Goal: Task Accomplishment & Management: Use online tool/utility

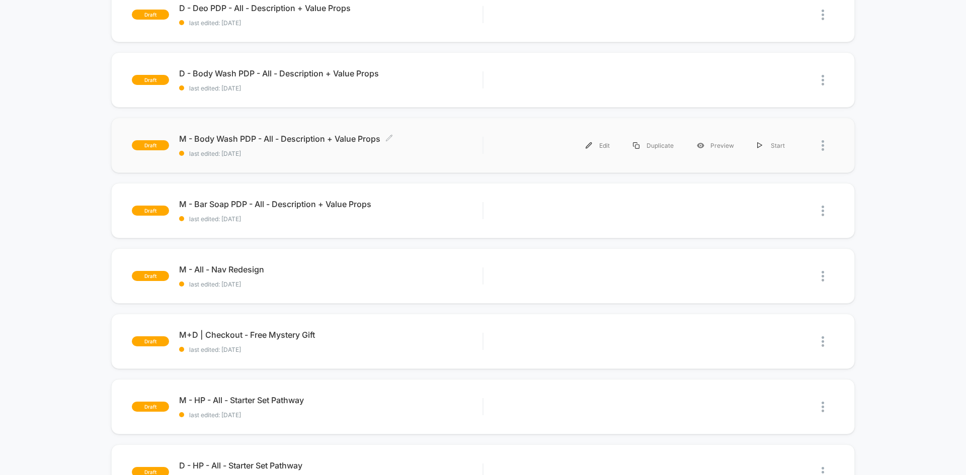
scroll to position [319, 0]
click at [242, 266] on span "M - All - Nav Redesign Click to edit experience details" at bounding box center [330, 269] width 303 height 10
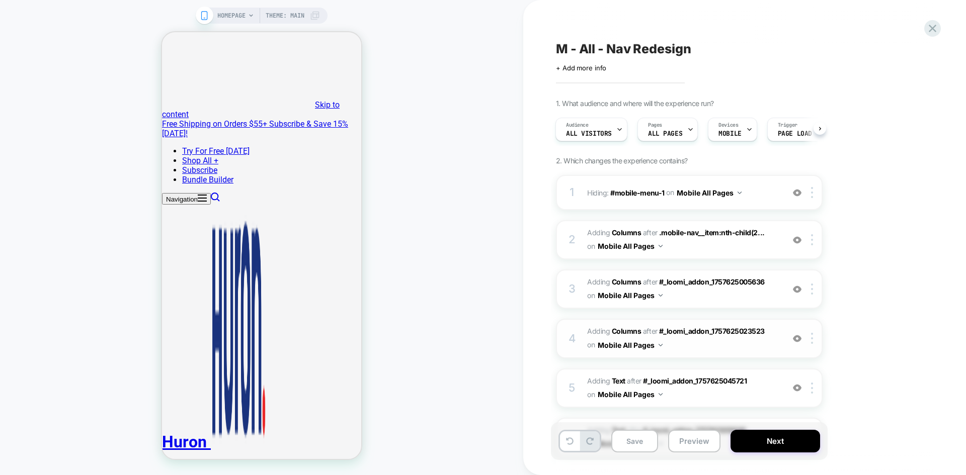
scroll to position [197, 0]
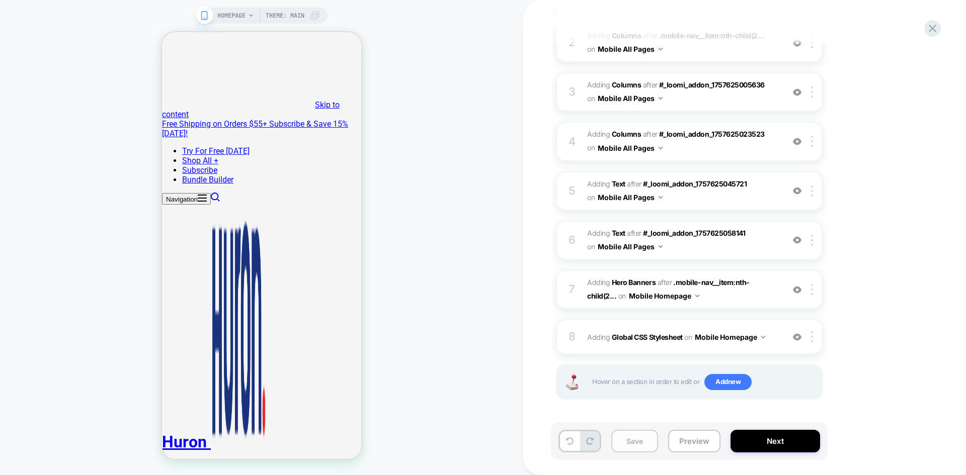
click at [629, 440] on button "Save" at bounding box center [634, 441] width 47 height 23
click at [776, 443] on button "Next" at bounding box center [775, 441] width 90 height 23
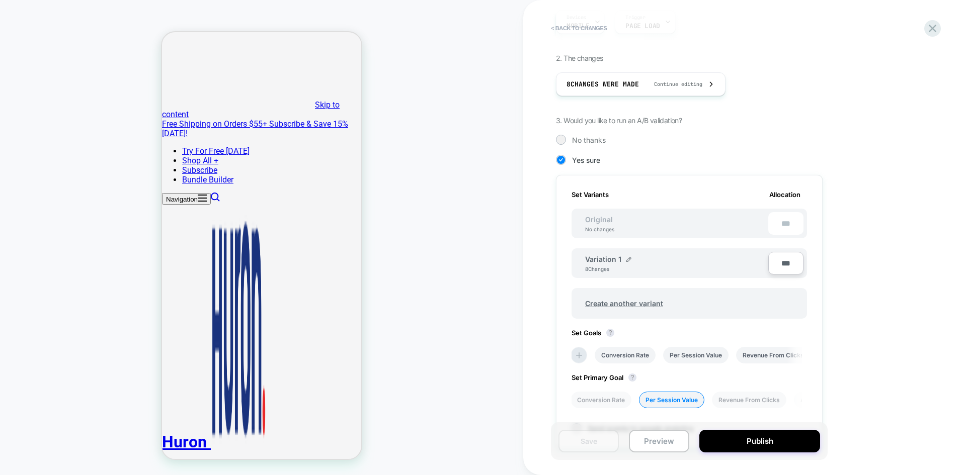
scroll to position [249, 0]
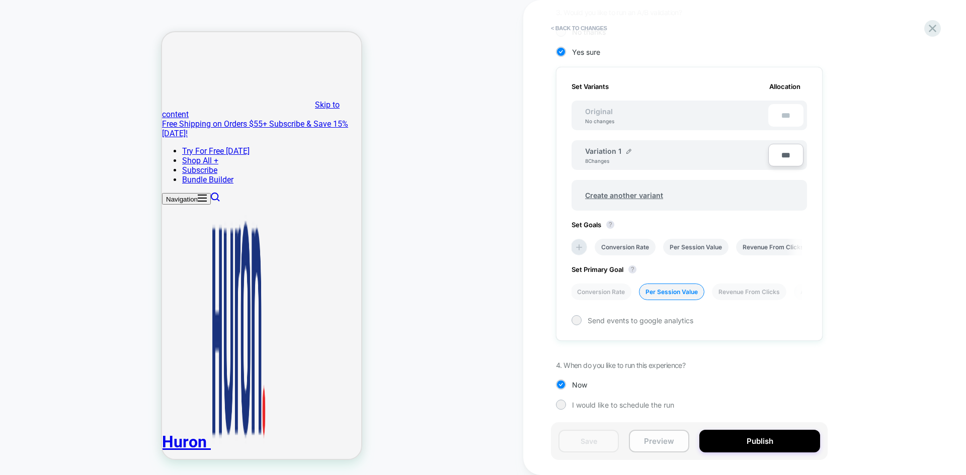
click at [653, 444] on button "Preview" at bounding box center [659, 441] width 60 height 23
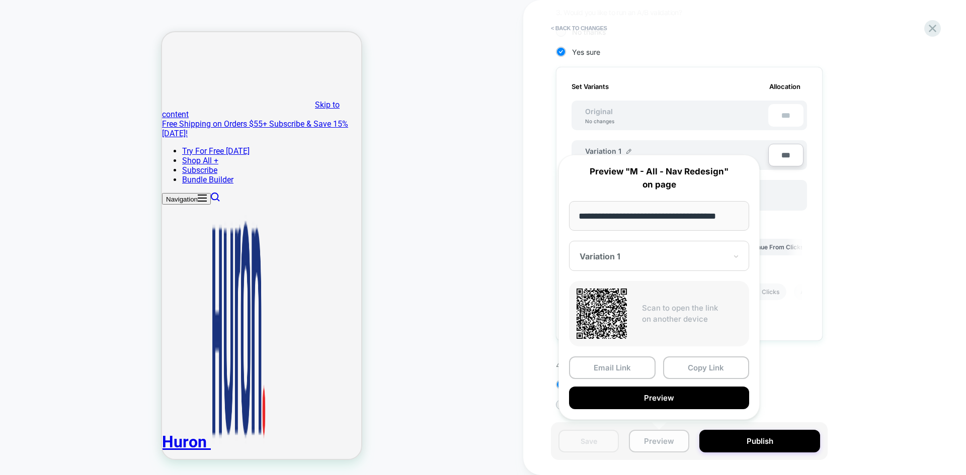
scroll to position [0, 0]
click at [831, 384] on div "1. What audience and where will the experience run? Audience All Visitors Pages…" at bounding box center [739, 137] width 367 height 575
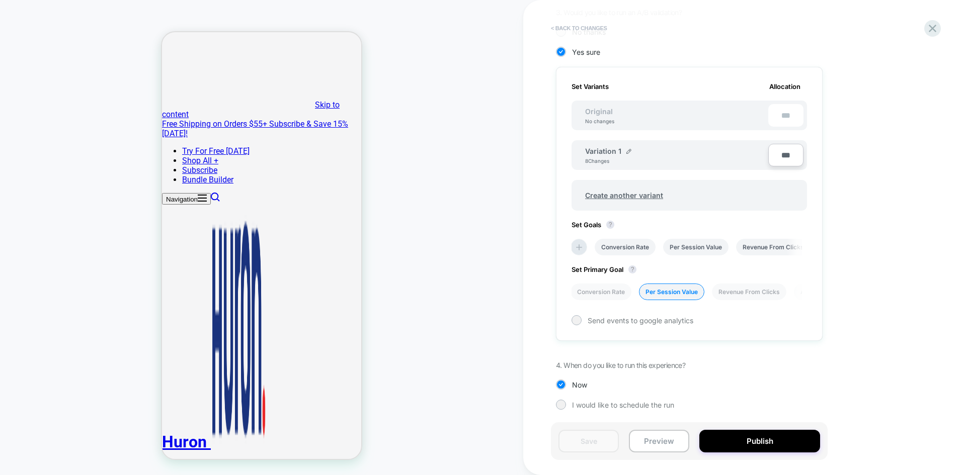
click at [579, 25] on button "< Back to changes" at bounding box center [579, 28] width 66 height 16
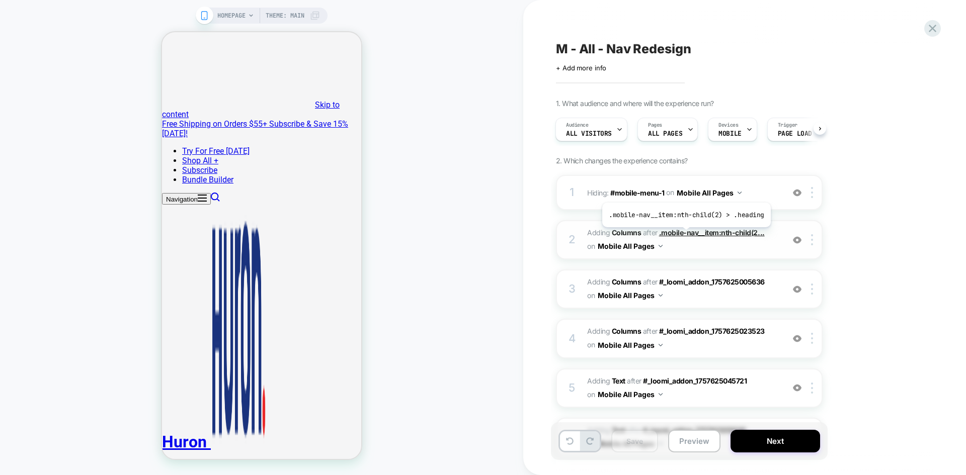
click at [684, 235] on span ".mobile-nav__item:nth-child(2..." at bounding box center [712, 232] width 106 height 9
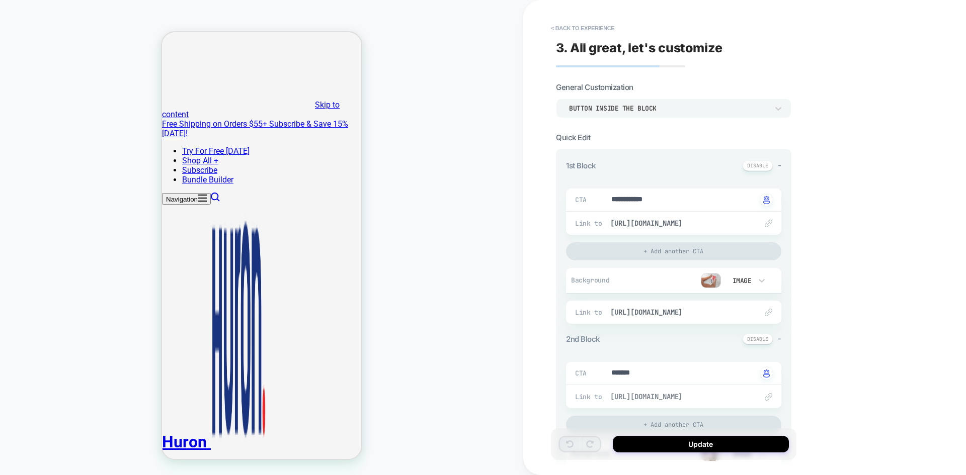
scroll to position [214, 0]
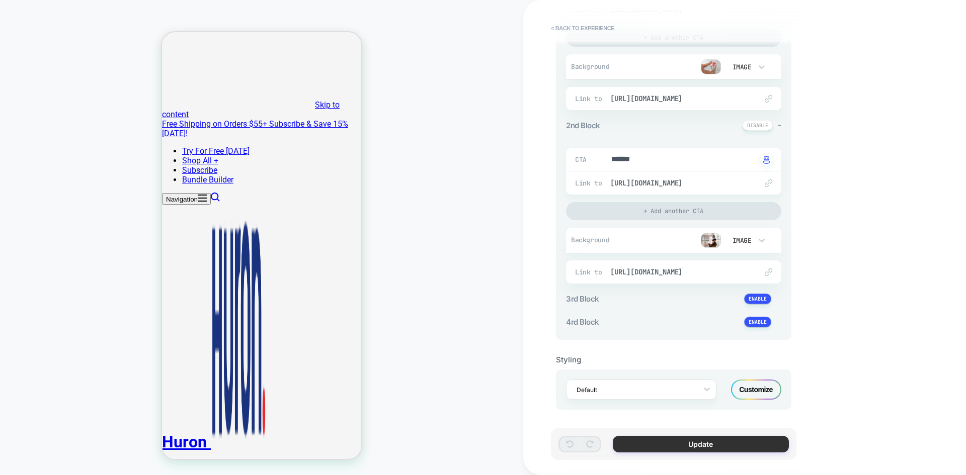
click at [705, 442] on button "Update" at bounding box center [701, 444] width 176 height 17
type textarea "*"
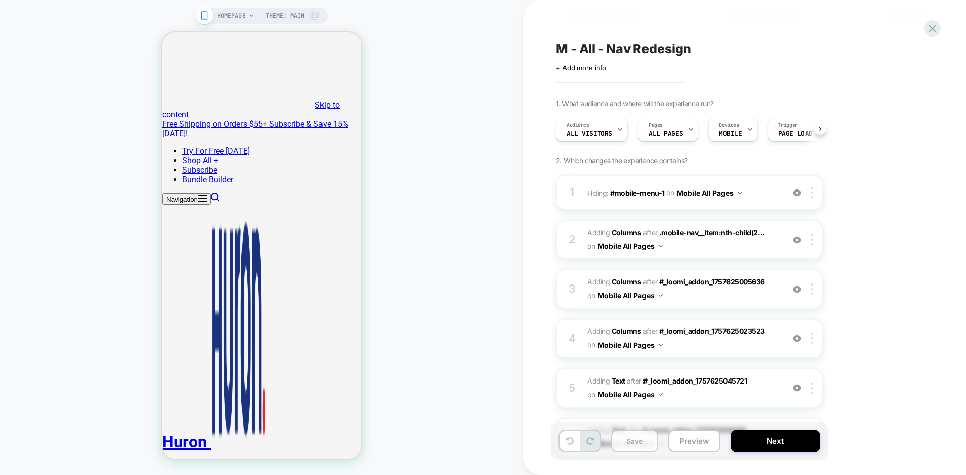
scroll to position [0, 1]
click at [637, 439] on button "Save" at bounding box center [634, 441] width 47 height 23
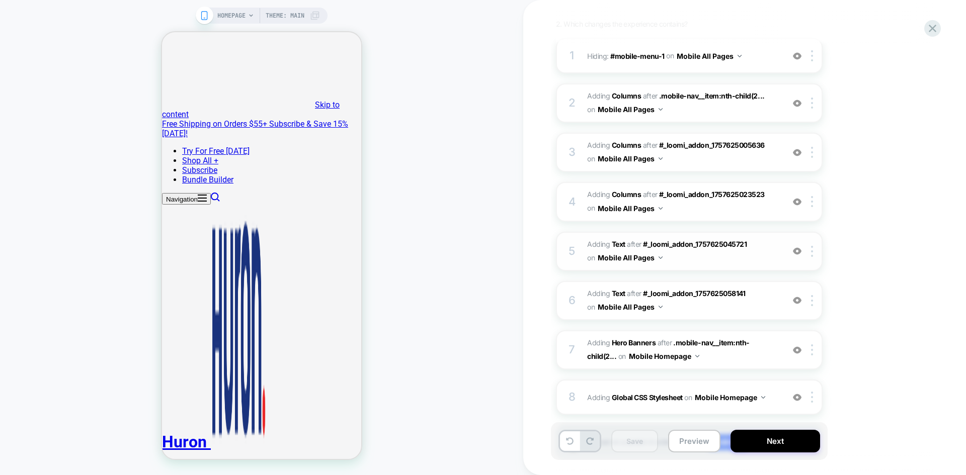
scroll to position [197, 0]
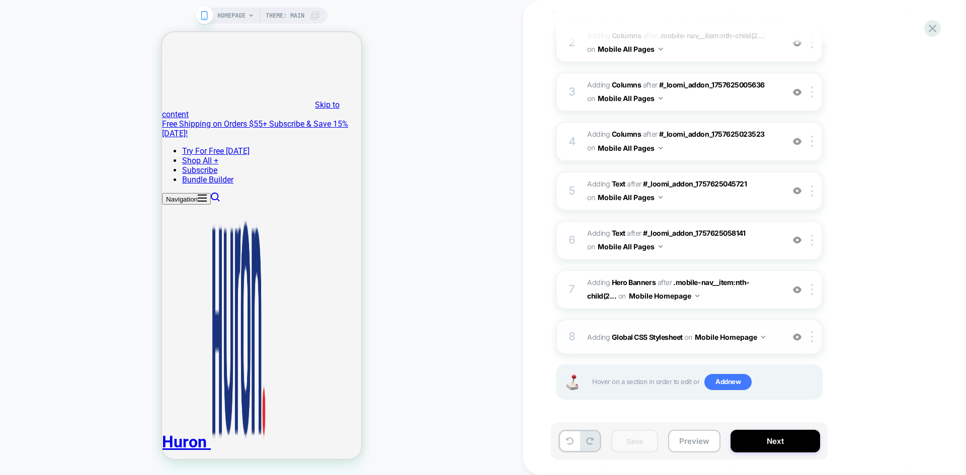
click at [748, 333] on button "Mobile Homepage" at bounding box center [730, 337] width 70 height 15
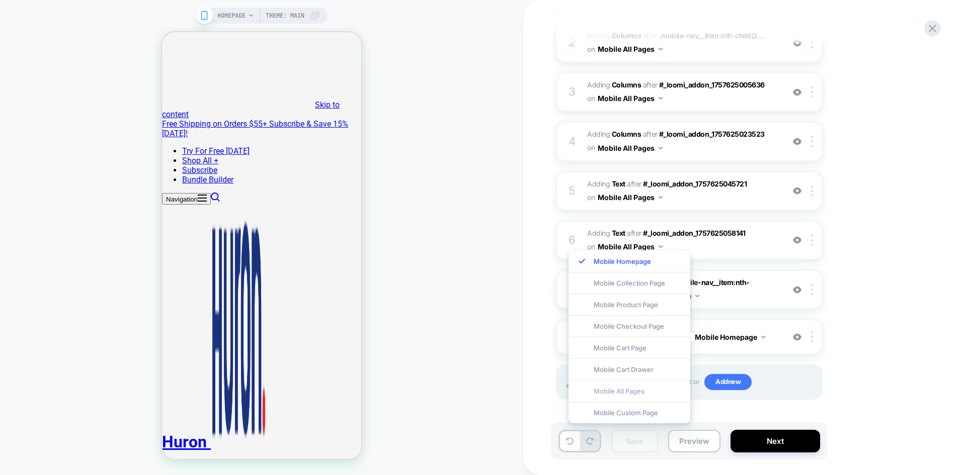
click at [639, 394] on div "Mobile All Pages" at bounding box center [629, 391] width 122 height 22
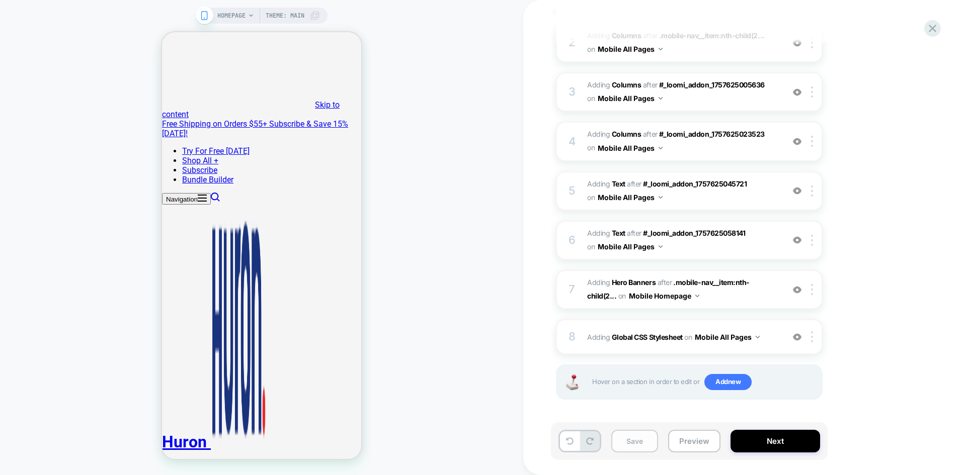
click at [628, 446] on button "Save" at bounding box center [634, 441] width 47 height 23
click at [763, 449] on button "Next" at bounding box center [775, 441] width 90 height 23
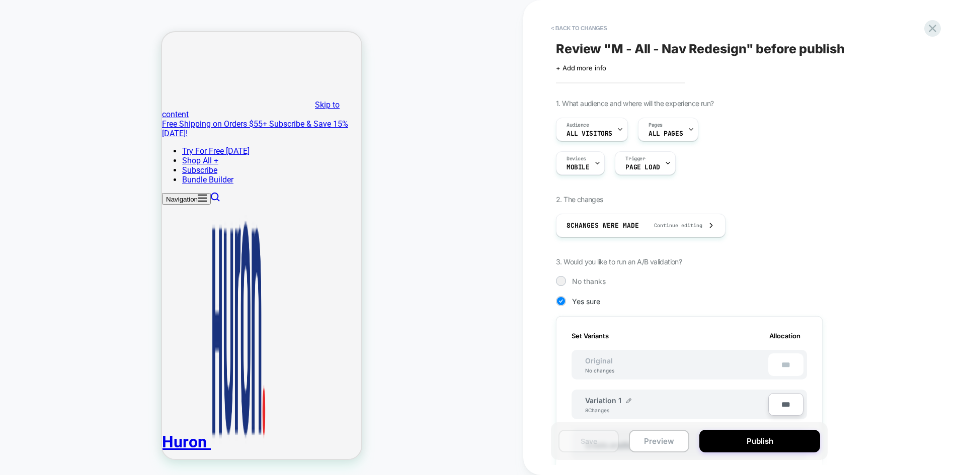
scroll to position [0, 1]
click at [179, 193] on button "Navigation" at bounding box center [186, 199] width 49 height 12
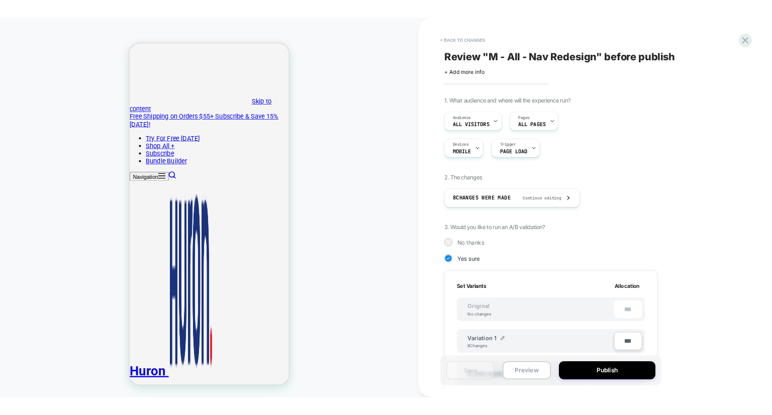
scroll to position [249, 0]
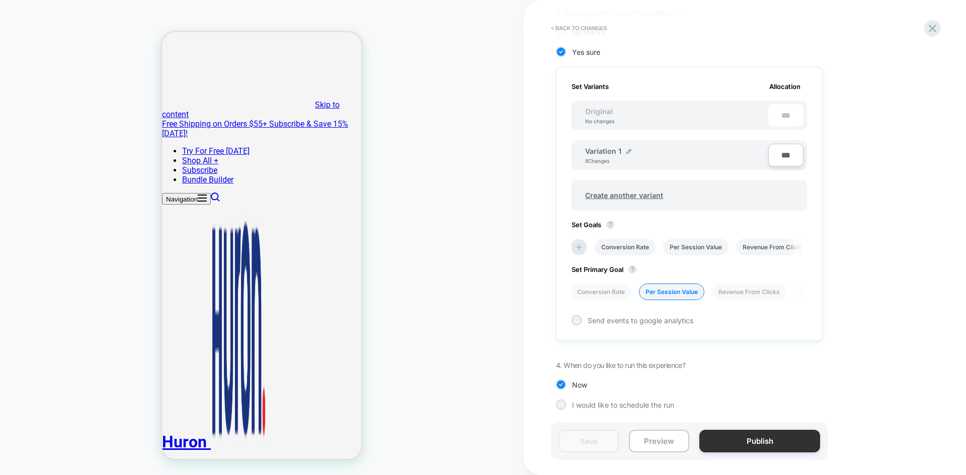
click at [752, 431] on button "Publish" at bounding box center [759, 441] width 121 height 23
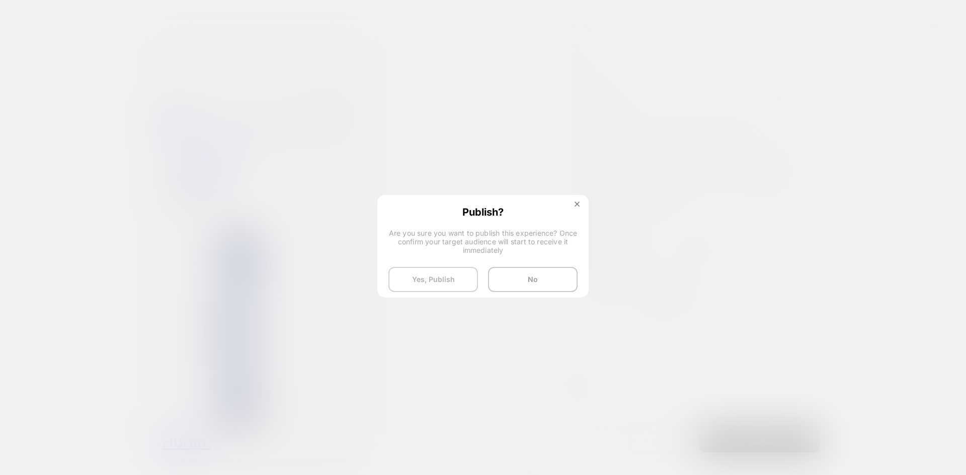
click at [457, 273] on button "Yes, Publish" at bounding box center [433, 279] width 90 height 25
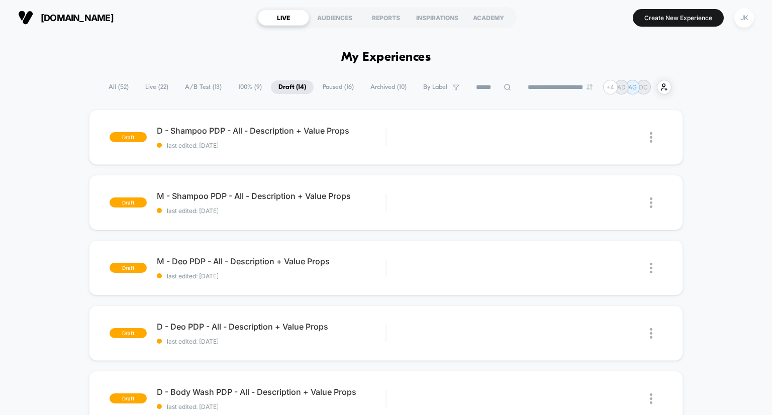
click at [192, 83] on span "A/B Test ( 13 )" at bounding box center [204, 87] width 52 height 14
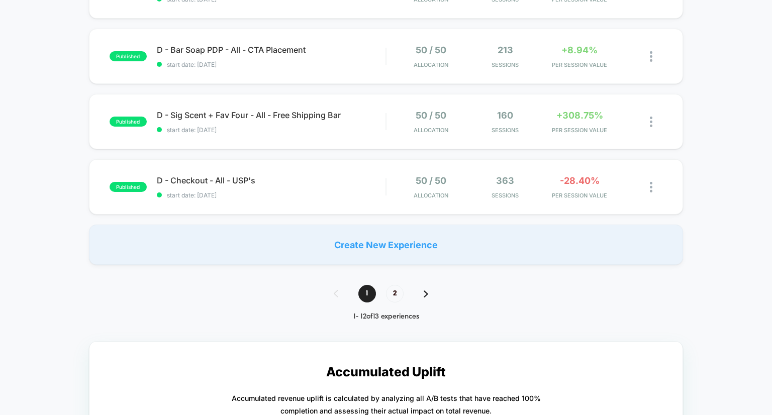
scroll to position [672, 0]
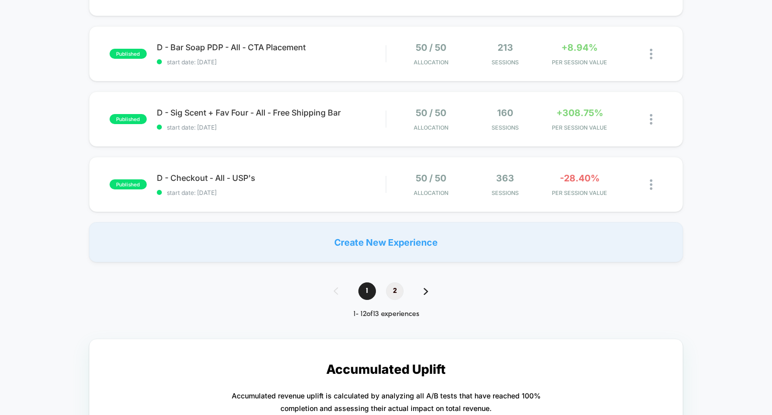
click at [395, 295] on span "2" at bounding box center [395, 292] width 18 height 18
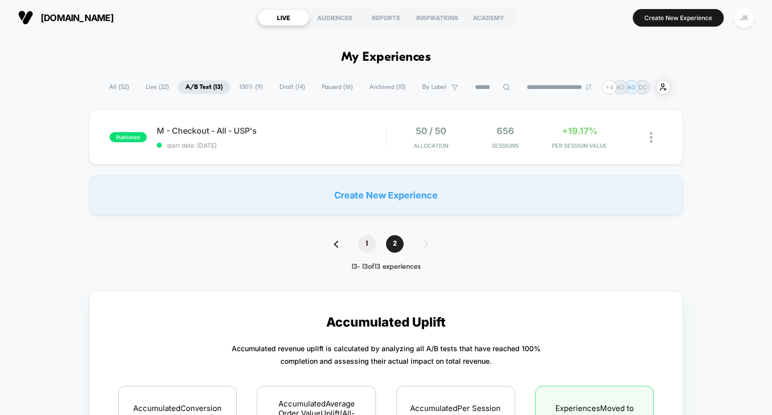
click at [366, 242] on span "1" at bounding box center [368, 244] width 18 height 18
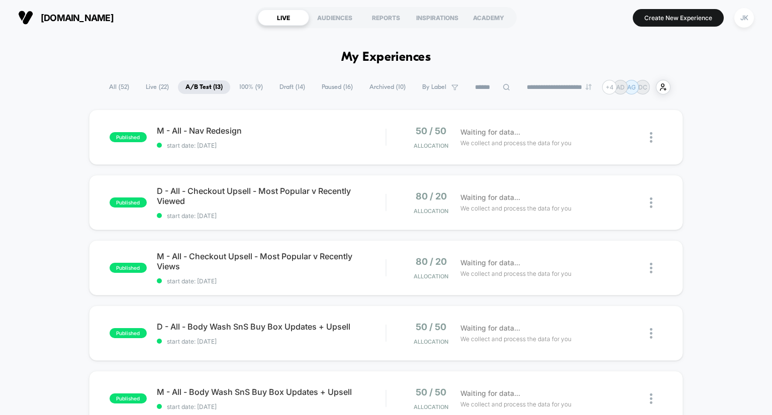
click at [335, 85] on span "Paused ( 16 )" at bounding box center [337, 87] width 46 height 14
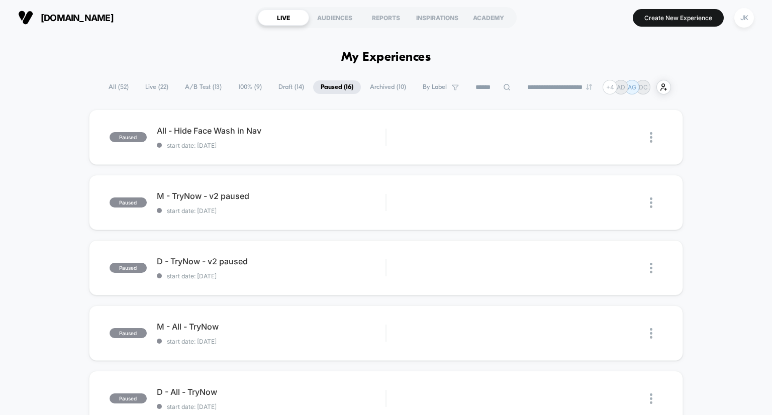
click at [380, 83] on span "Archived ( 10 )" at bounding box center [388, 87] width 51 height 14
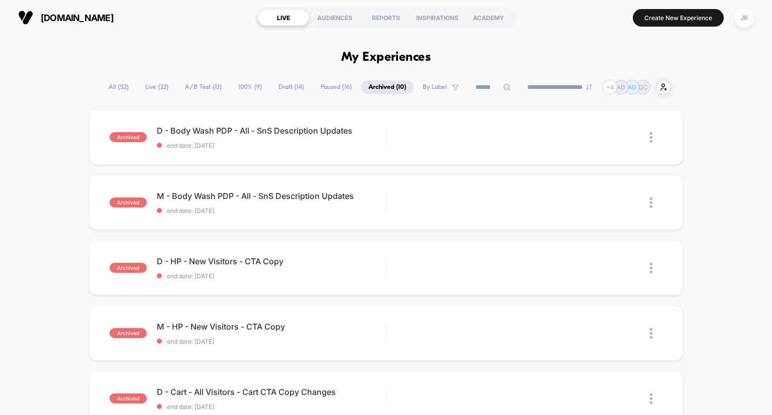
click at [276, 89] on span "Draft ( 14 )" at bounding box center [291, 87] width 41 height 14
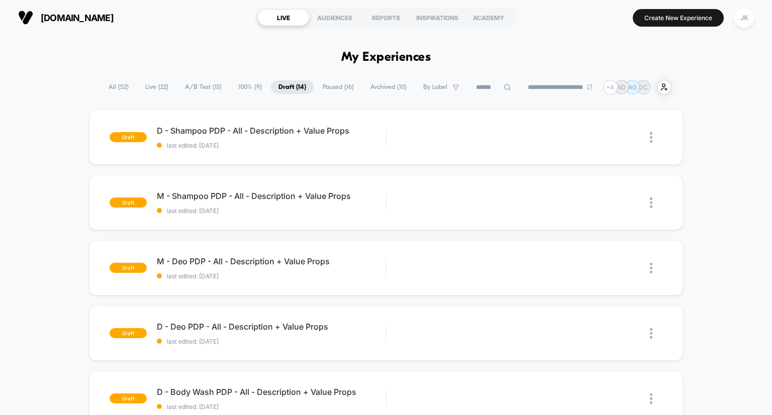
click at [241, 87] on span "100% ( 9 )" at bounding box center [250, 87] width 39 height 14
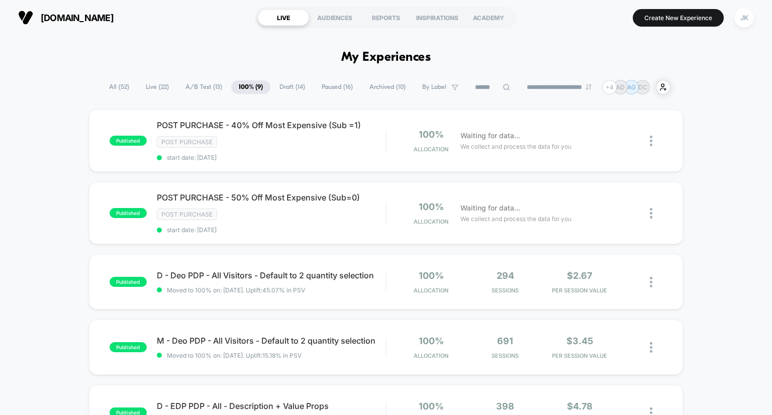
click at [209, 83] on span "A/B Test ( 13 )" at bounding box center [204, 87] width 52 height 14
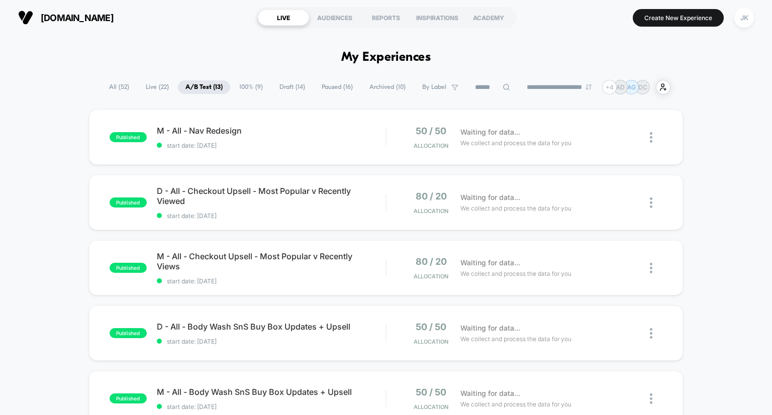
click at [249, 85] on span "100% ( 9 )" at bounding box center [251, 87] width 39 height 14
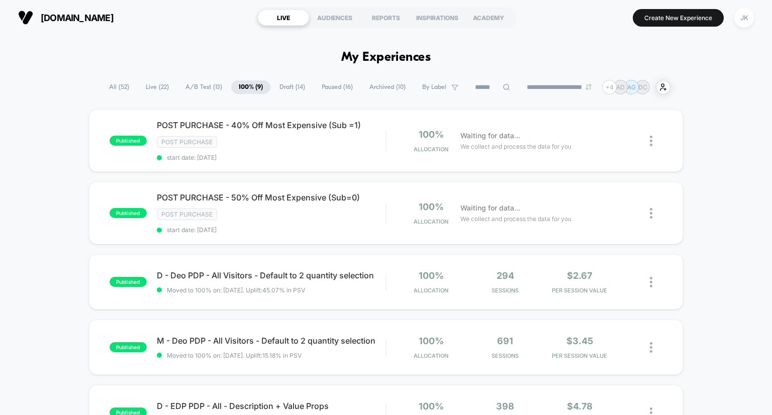
click at [201, 83] on span "A/B Test ( 13 )" at bounding box center [204, 87] width 52 height 14
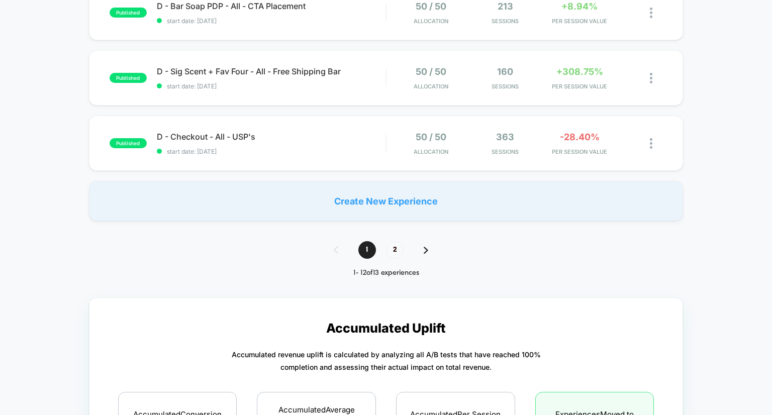
scroll to position [719, 0]
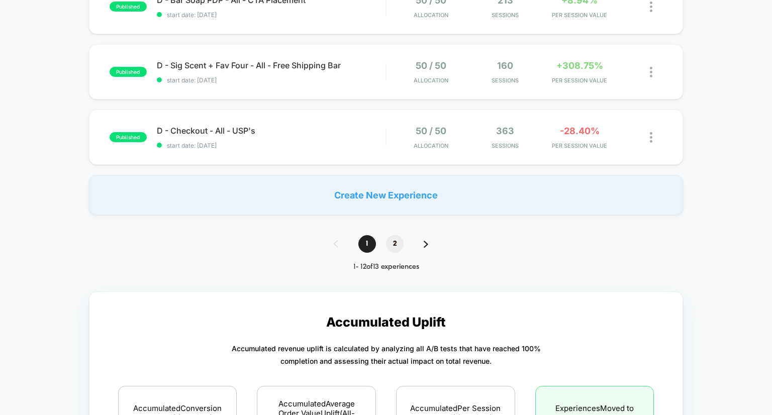
click at [395, 251] on span "2" at bounding box center [395, 244] width 18 height 18
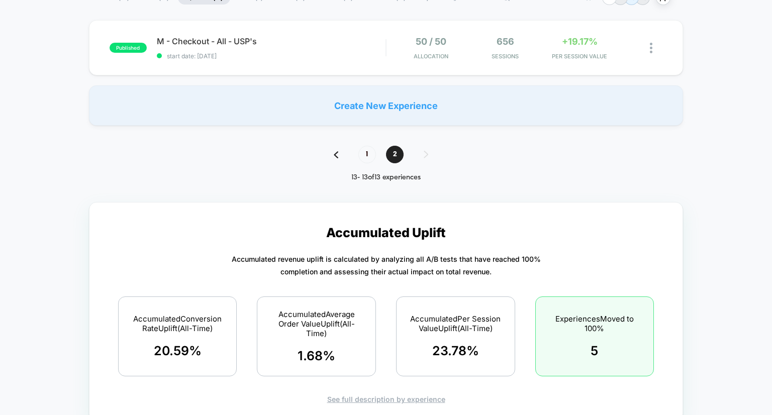
scroll to position [0, 0]
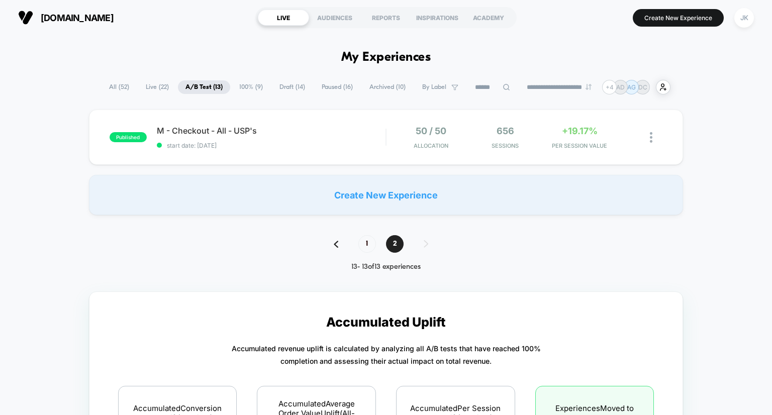
click at [196, 88] on span "A/B Test ( 13 )" at bounding box center [204, 87] width 52 height 14
